Goal: Information Seeking & Learning: Check status

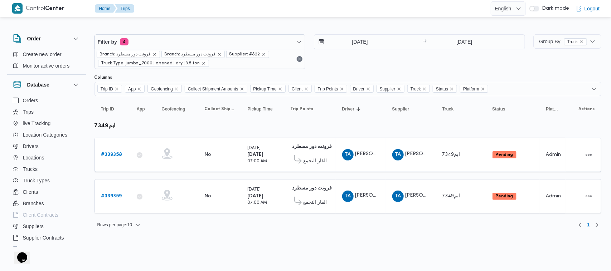
click at [206, 26] on div at bounding box center [348, 28] width 507 height 11
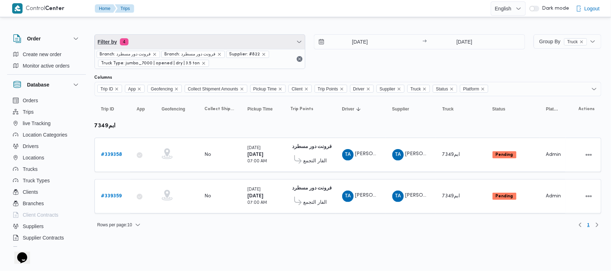
click at [201, 39] on span "Filter by 4" at bounding box center [200, 42] width 211 height 14
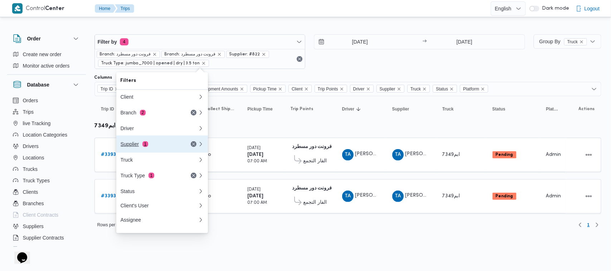
click at [143, 144] on span "1" at bounding box center [146, 144] width 6 height 6
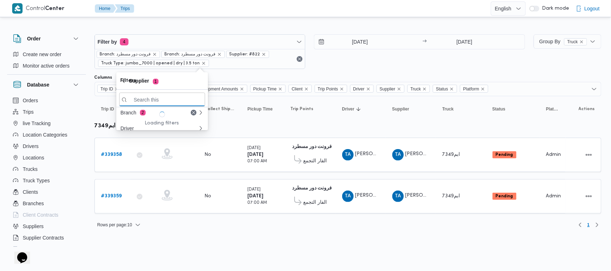
paste input "عبدالواحد محمد احمد مسعد"
type input "عبدالواحد محمد احمد مسعد"
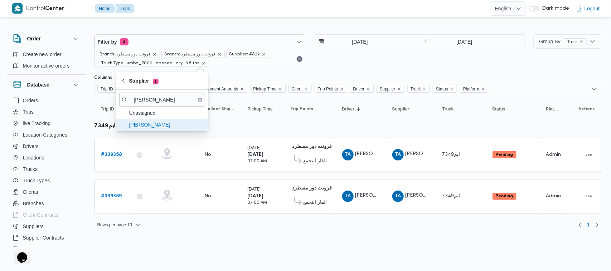
click at [155, 123] on span "عبدالواحد محمد احمد مسعد" at bounding box center [166, 125] width 74 height 9
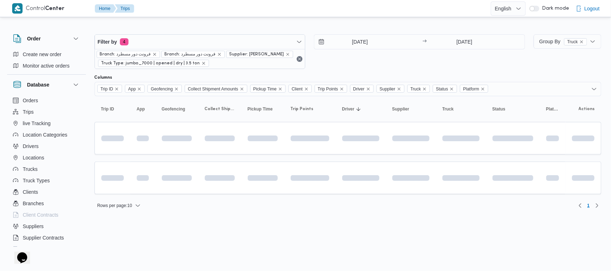
click at [396, 67] on div "27/9/2025 → 28/9/2025" at bounding box center [419, 51] width 211 height 35
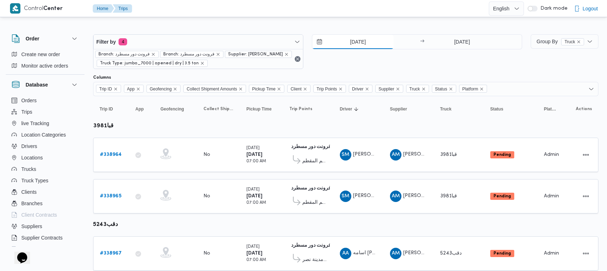
click at [368, 45] on input "27/9/2025" at bounding box center [352, 42] width 81 height 14
click at [460, 52] on div "27/9/2025 → 28/9/2025" at bounding box center [417, 51] width 210 height 35
click at [526, 71] on div "Filter by 4 Branch: فرونت دور مسطرد Branch: فرونت دور مسطرد Supplier: عبدالواحد…" at bounding box center [308, 51] width 438 height 43
click at [416, 51] on div "27/9/2025 → 28/9/2025" at bounding box center [417, 51] width 210 height 35
click at [378, 62] on div "27/9/2025 → 28/9/2025" at bounding box center [417, 51] width 210 height 35
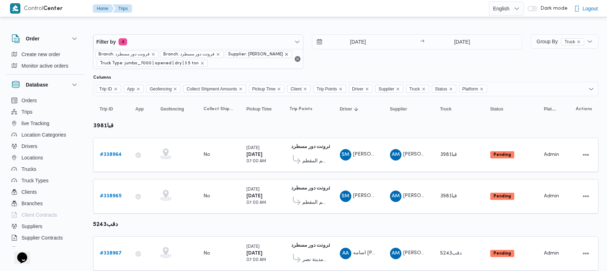
click at [284, 57] on icon "remove selected entity" at bounding box center [286, 54] width 4 height 4
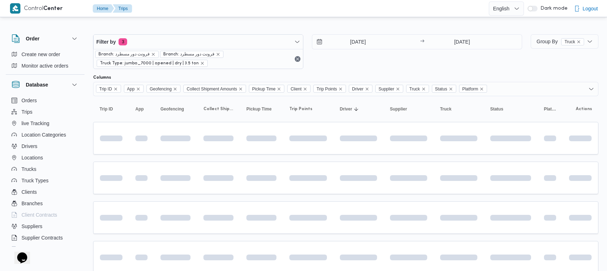
click at [384, 60] on div "27/9/2025 → 28/9/2025" at bounding box center [417, 51] width 210 height 35
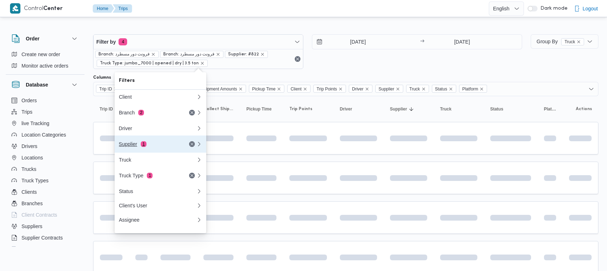
click at [165, 147] on div "Supplier 1" at bounding box center [149, 144] width 60 height 6
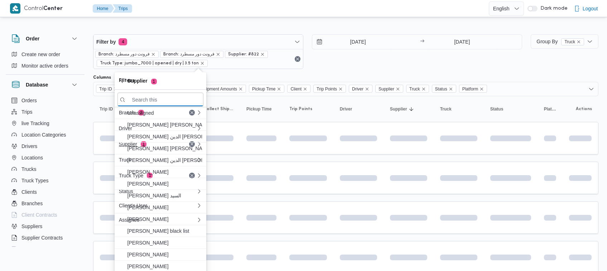
paste input "[PERSON_NAME]"
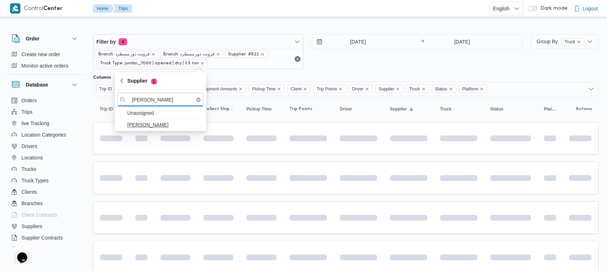
type input "[PERSON_NAME]"
click at [160, 127] on span "[PERSON_NAME]" at bounding box center [164, 125] width 74 height 9
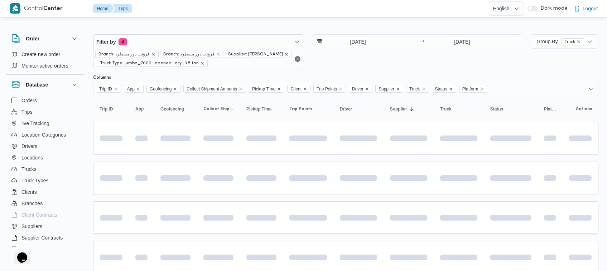
click at [398, 57] on div "[DATE] → [DATE]" at bounding box center [417, 51] width 210 height 35
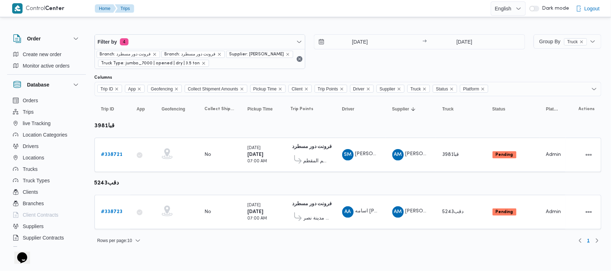
click at [178, 32] on div "Filter by 4 Branch: فرونت دور مسطرد Branch: فرونت دور مسطرد Supplier: [PERSON_N…" at bounding box center [309, 51] width 439 height 43
